Goal: Task Accomplishment & Management: Use online tool/utility

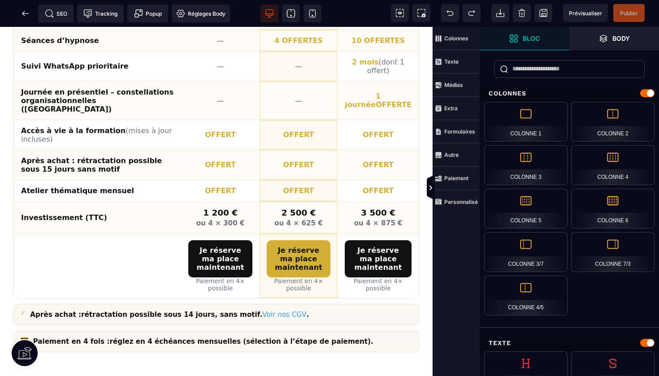
scroll to position [1171, 0]
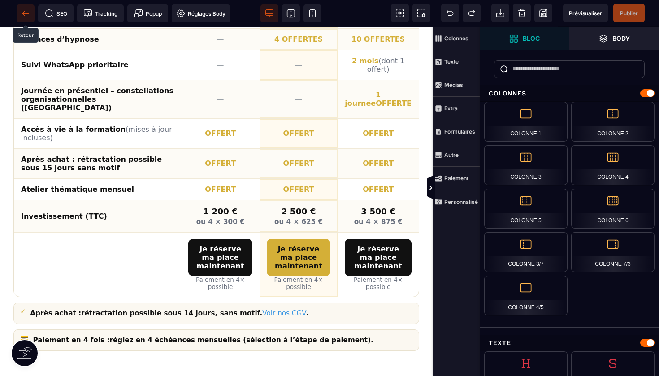
click at [26, 11] on icon at bounding box center [25, 13] width 9 height 9
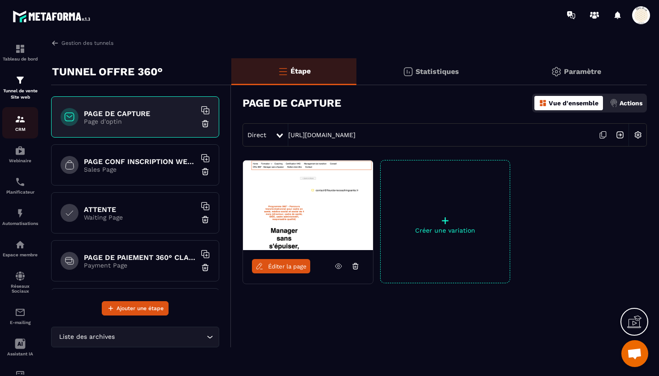
click at [21, 119] on img at bounding box center [20, 119] width 11 height 11
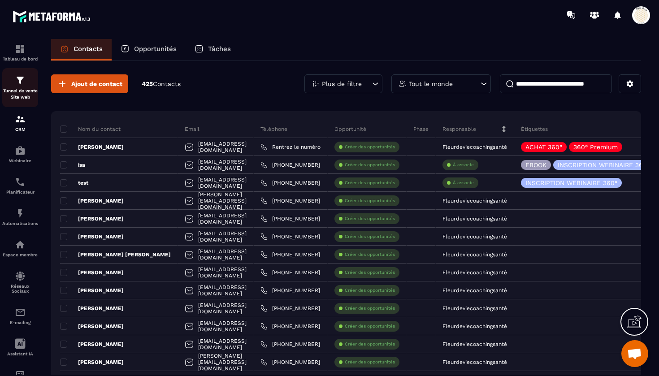
click at [18, 84] on img at bounding box center [20, 80] width 11 height 11
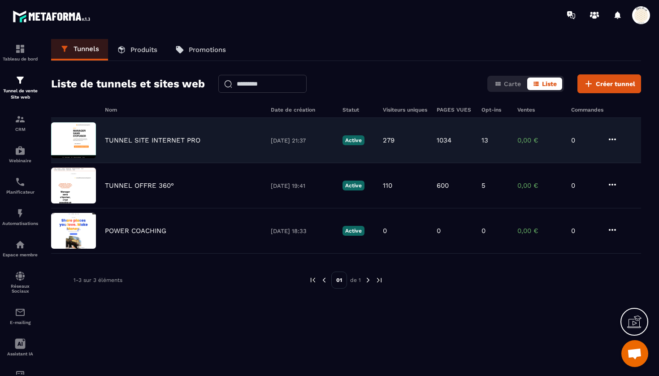
click at [149, 136] on div "TUNNEL SITE INTERNET PRO [DATE] 21:37 Active 279 1034 13 0,00 € 0" at bounding box center [346, 140] width 590 height 45
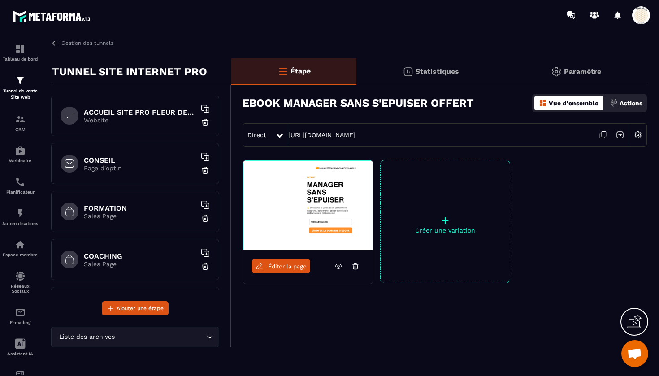
scroll to position [65, 0]
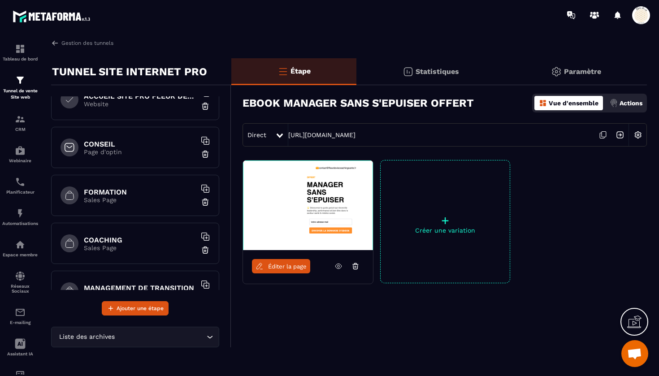
click at [139, 190] on h6 "FORMATION" at bounding box center [140, 192] width 112 height 9
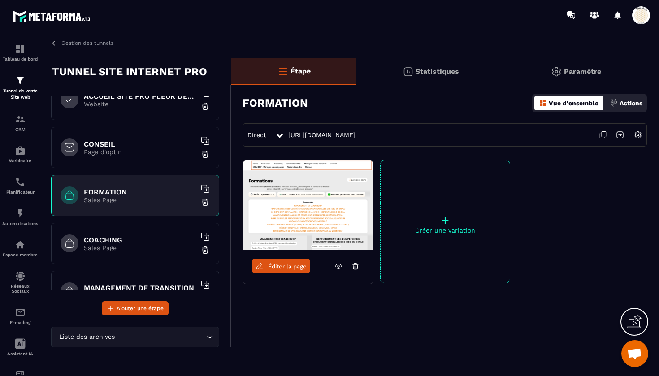
click at [286, 261] on link "Éditer la page" at bounding box center [281, 266] width 58 height 14
